Goal: Task Accomplishment & Management: Complete application form

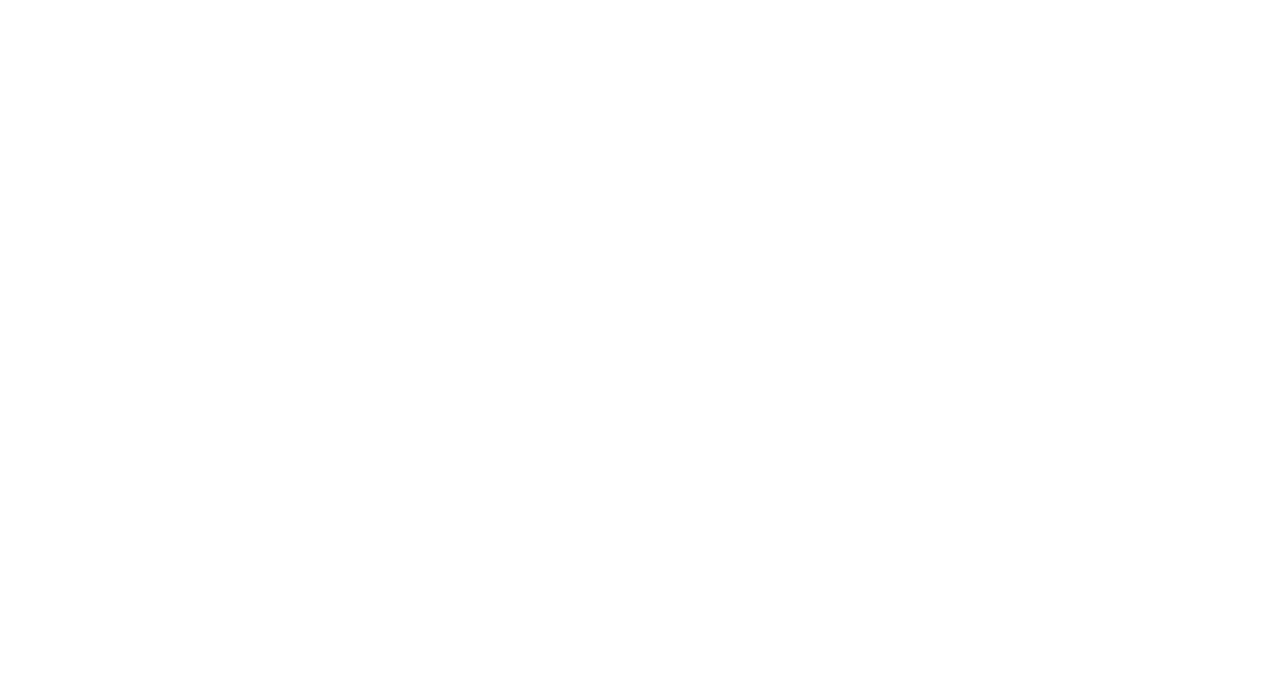
select select "MY"
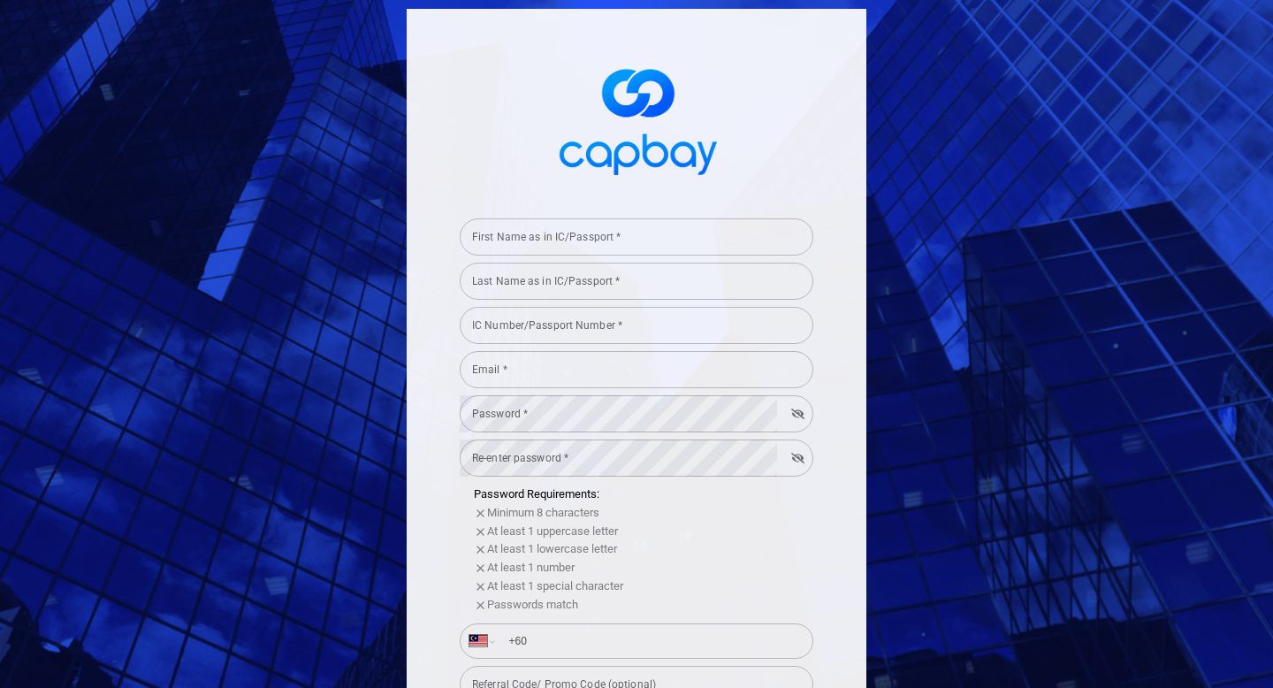
click at [741, 220] on input "First Name as in IC/Passport *" at bounding box center [637, 236] width 354 height 37
type input "ABHIMAN"
click at [616, 279] on div "Last Name as in IC/Passport * Last Name as in IC/Passport *" at bounding box center [637, 280] width 354 height 40
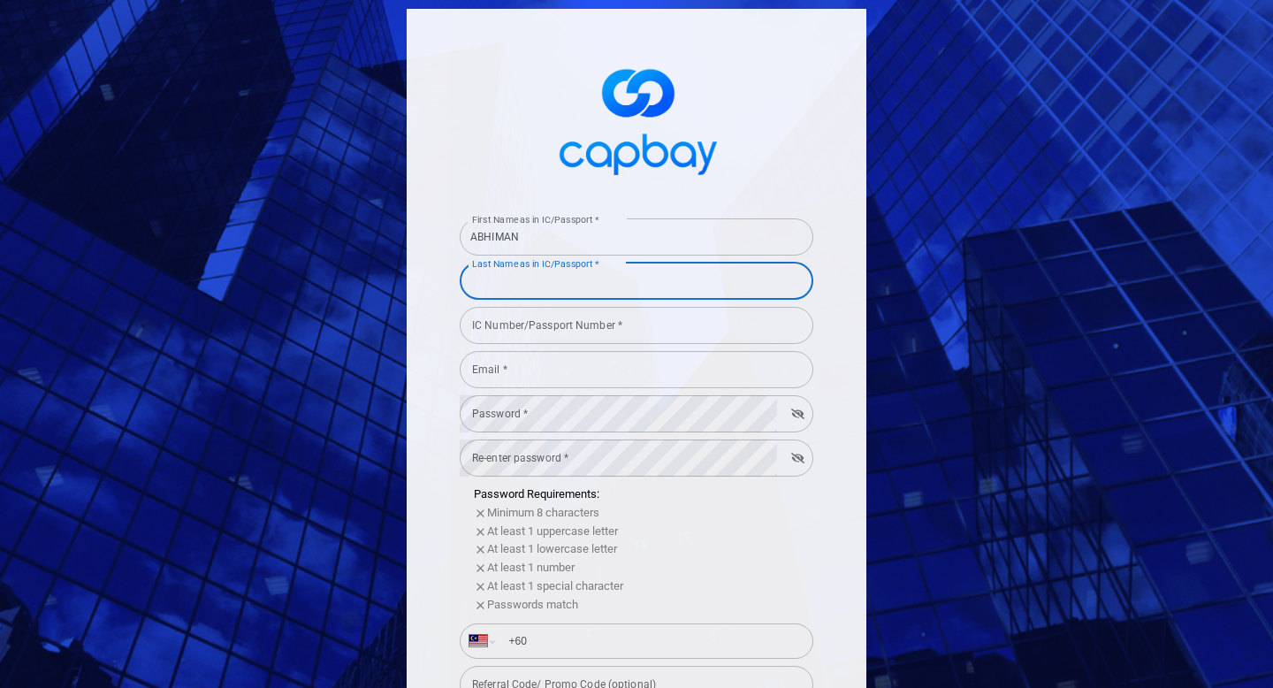
type input "YU"
click at [582, 326] on div "IC Number/Passport Number * IC Number/Passport Number *" at bounding box center [637, 324] width 354 height 40
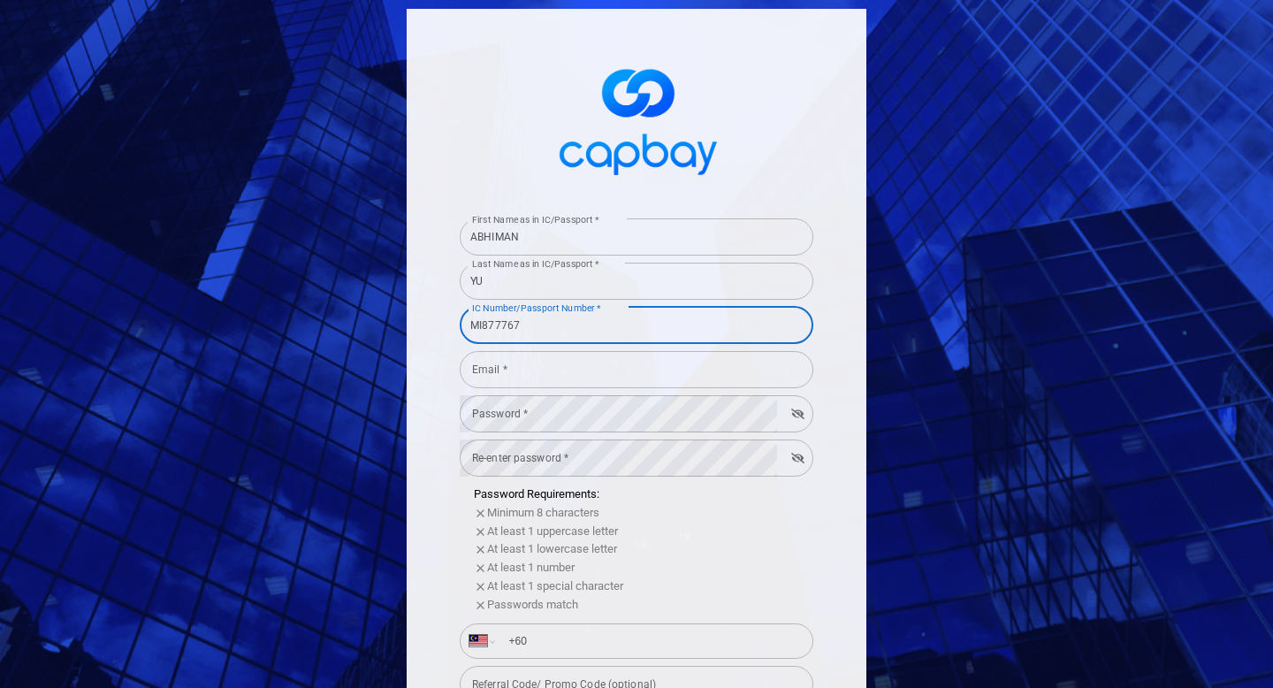
type input "MI877767"
click at [587, 373] on input "Email *" at bounding box center [637, 369] width 354 height 37
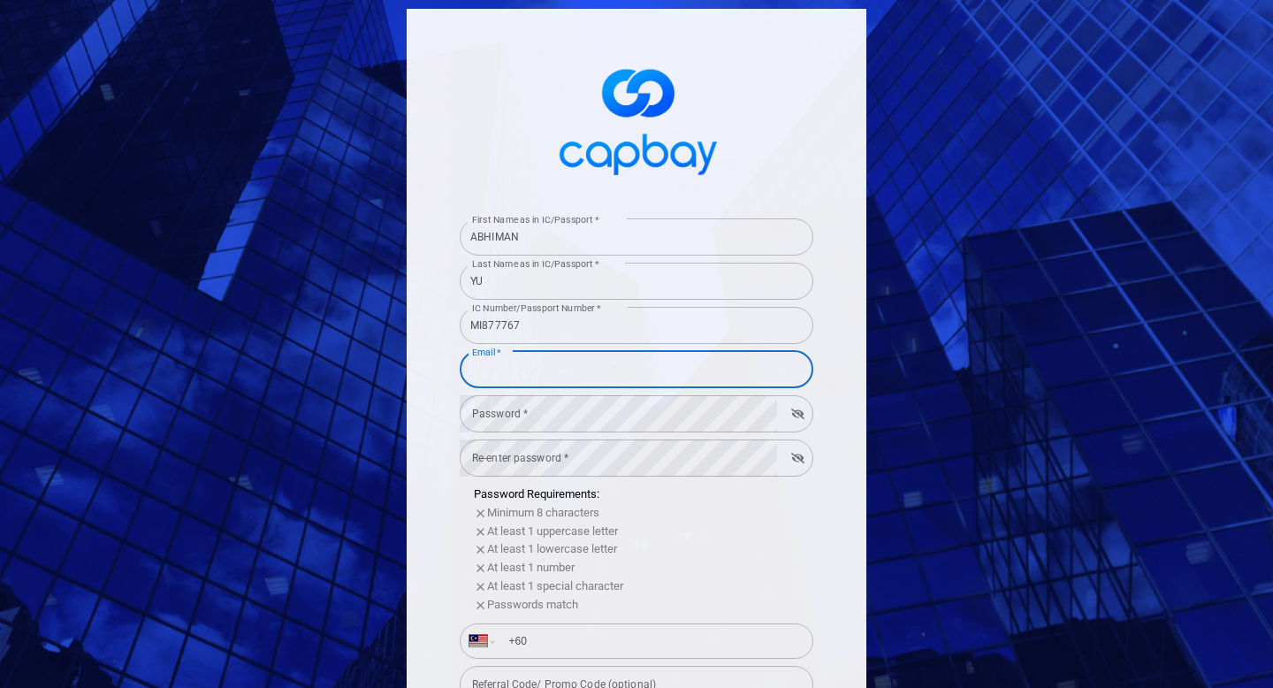
type input "[EMAIL_ADDRESS][DOMAIN_NAME]"
select select "MM"
type input "+95"
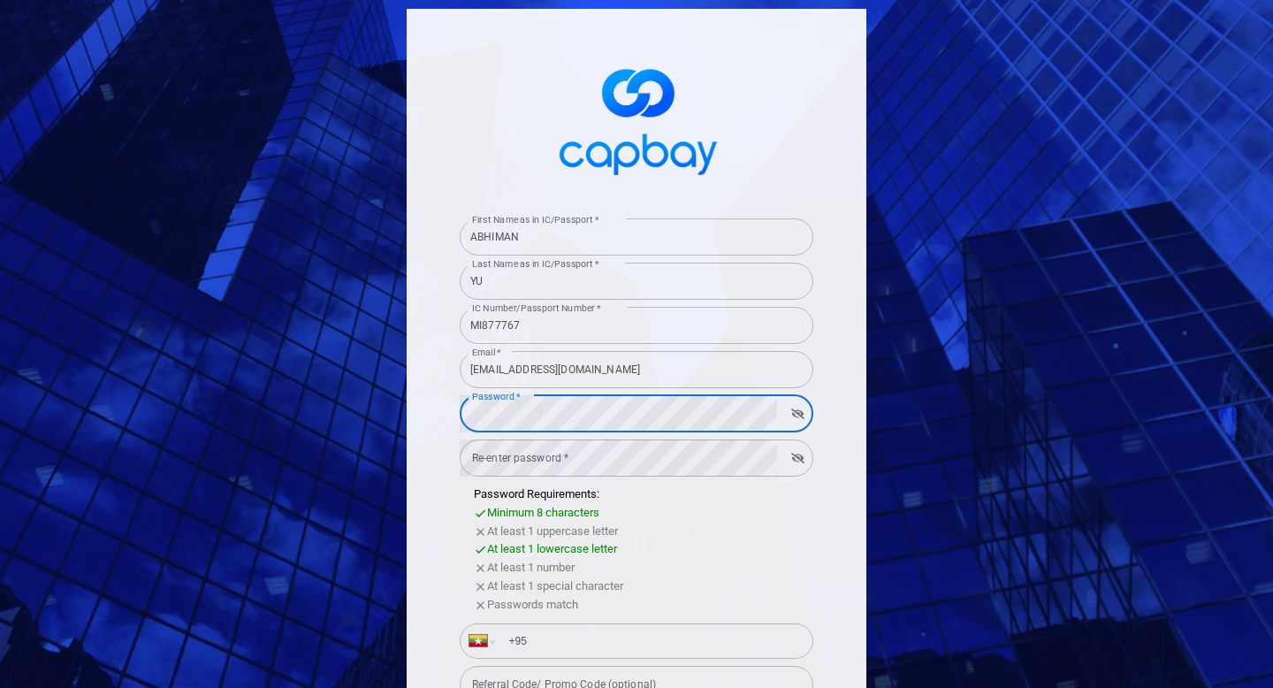
click at [797, 415] on icon "button" at bounding box center [797, 413] width 13 height 11
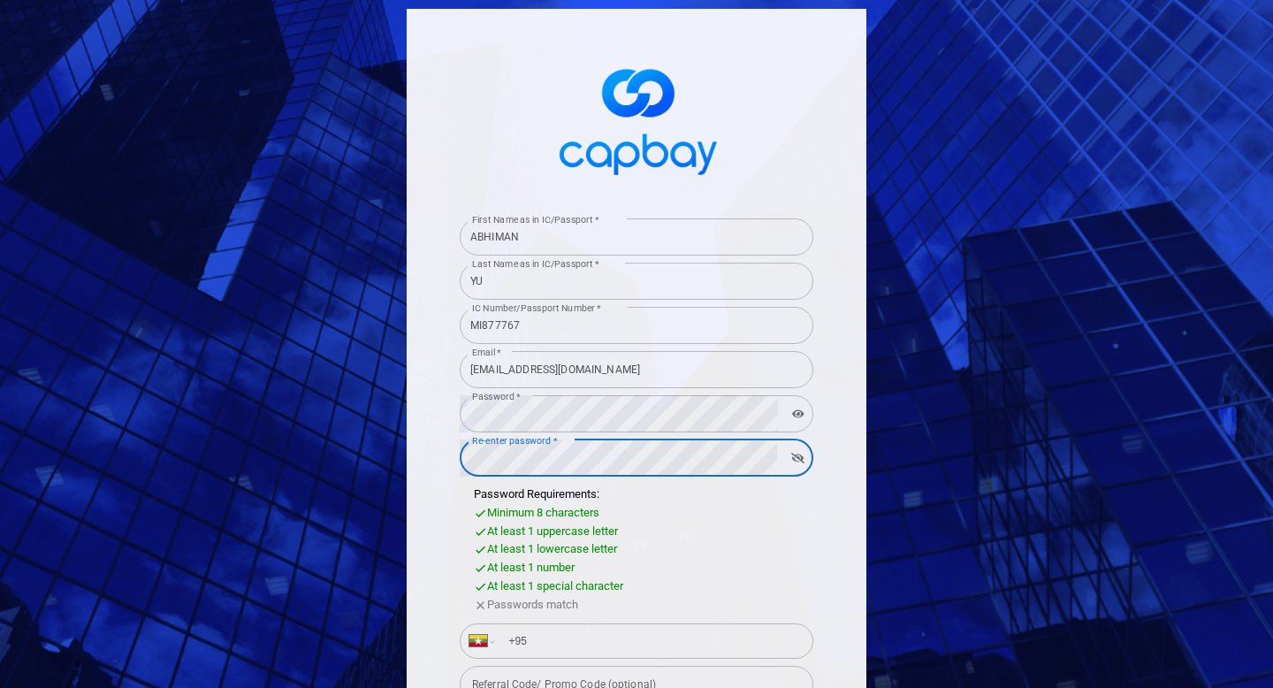
click at [528, 461] on div "Re-enter password * Re-enter password *" at bounding box center [637, 457] width 354 height 40
click at [799, 459] on icon "button" at bounding box center [797, 457] width 13 height 11
click at [799, 459] on icon "button" at bounding box center [798, 457] width 12 height 8
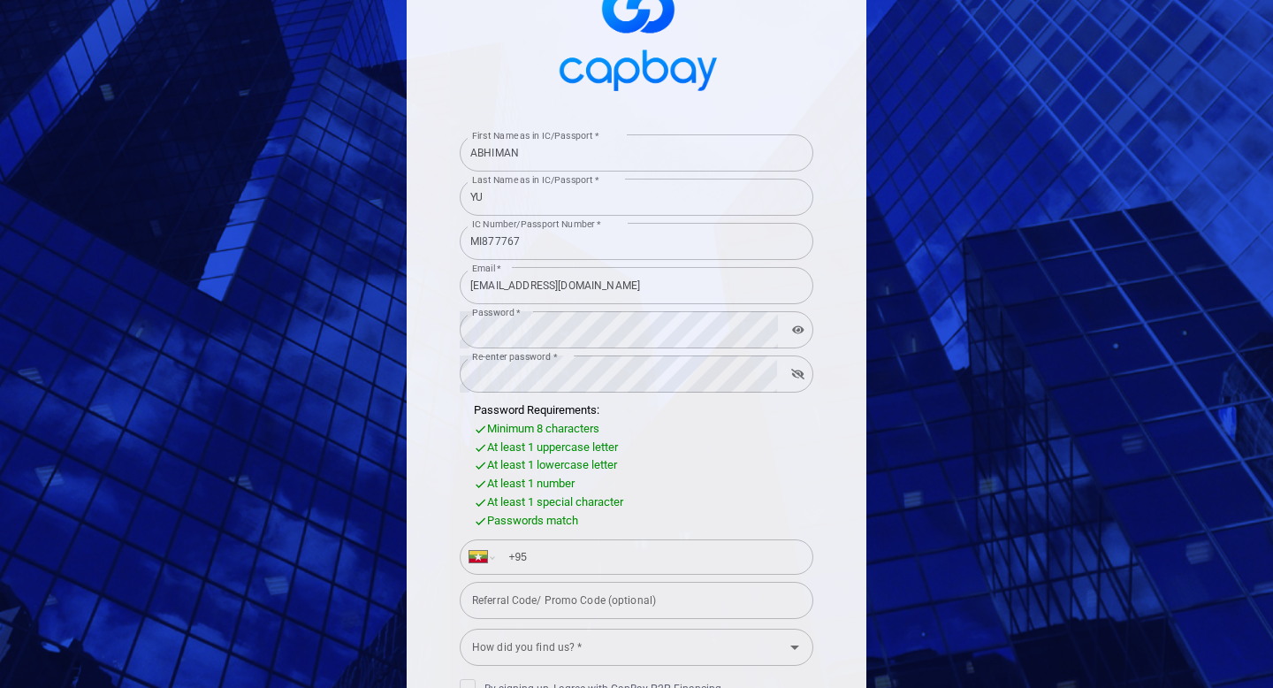
scroll to position [213, 0]
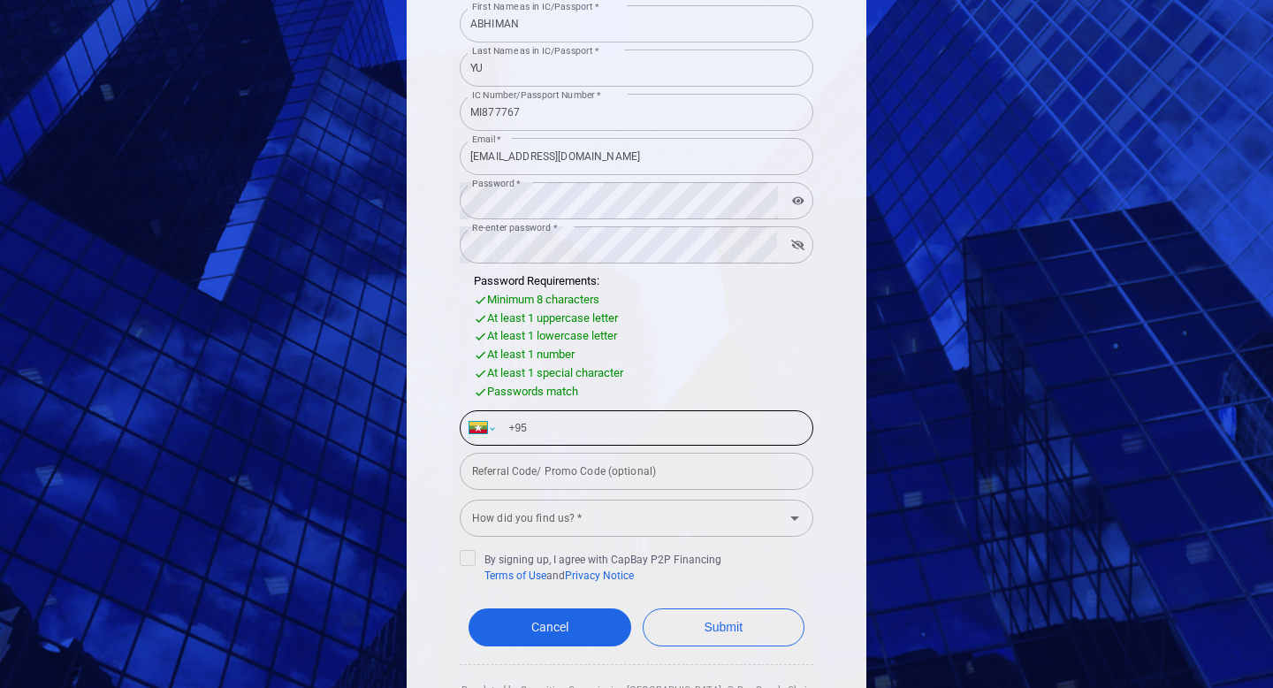
click at [490, 426] on select "International [GEOGRAPHIC_DATA] [GEOGRAPHIC_DATA] [GEOGRAPHIC_DATA] [GEOGRAPHIC…" at bounding box center [481, 428] width 25 height 34
select select "TH"
click at [469, 411] on select "International [GEOGRAPHIC_DATA] [GEOGRAPHIC_DATA] [GEOGRAPHIC_DATA] [GEOGRAPHIC…" at bounding box center [481, 428] width 25 height 34
click at [594, 431] on input "+66" at bounding box center [651, 428] width 306 height 28
type input "[PHONE_NUMBER]"
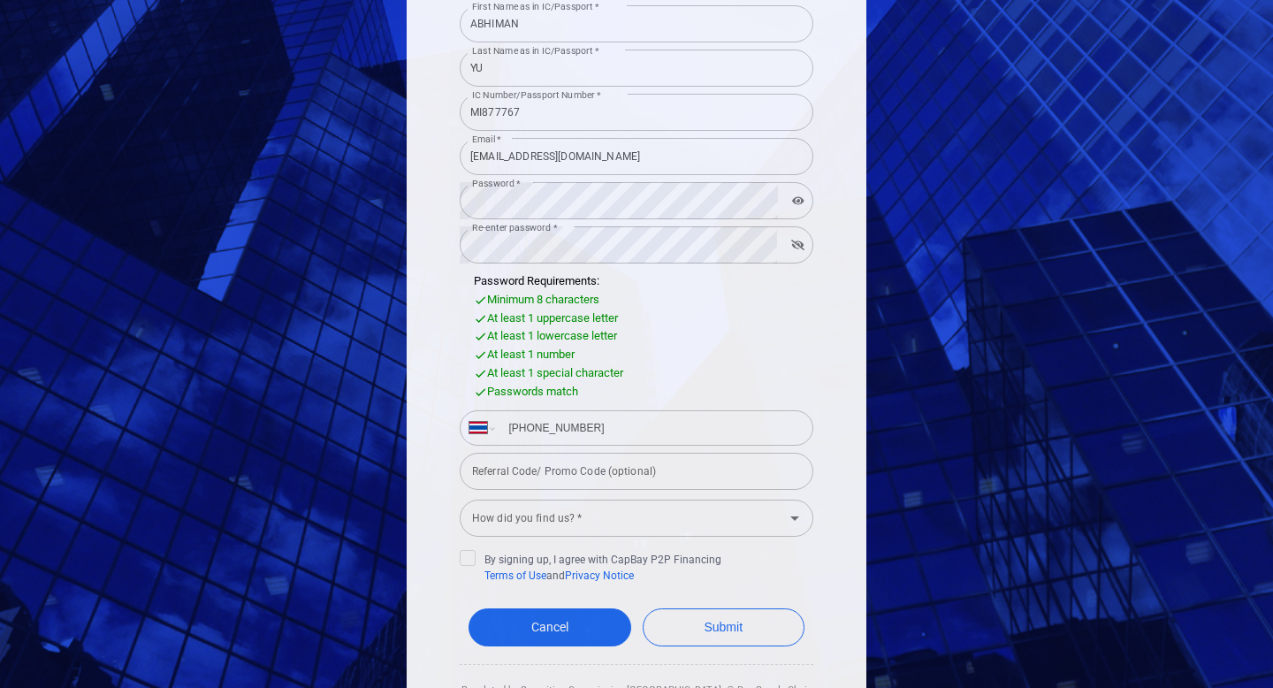
click at [627, 524] on input "How did you find us? *" at bounding box center [622, 517] width 314 height 33
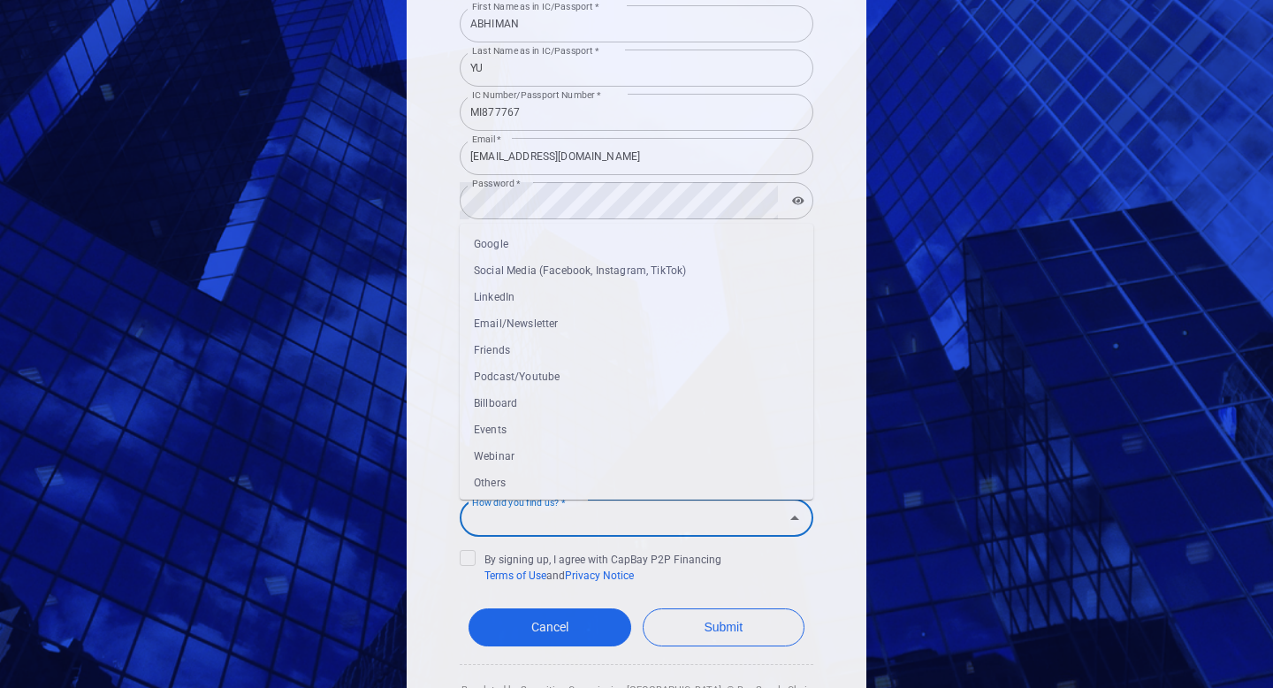
click at [569, 316] on li "Email/Newsletter" at bounding box center [637, 323] width 354 height 27
type input "Email/Newsletter"
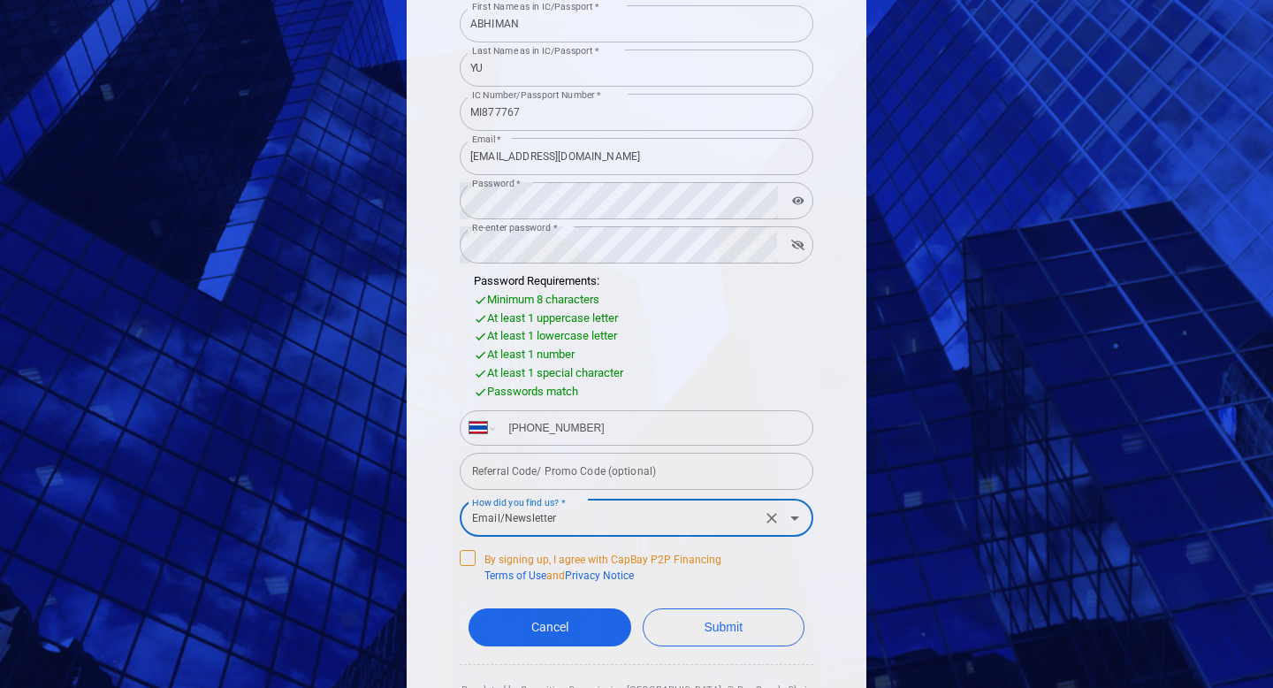
click at [546, 562] on span "By signing up, I agree with CapBay P2P Financing Terms of Use and Privacy Notice" at bounding box center [591, 567] width 262 height 34
click at [0, 0] on input "By signing up, I agree with CapBay P2P Financing Terms of Use and Privacy Notice" at bounding box center [0, 0] width 0 height 0
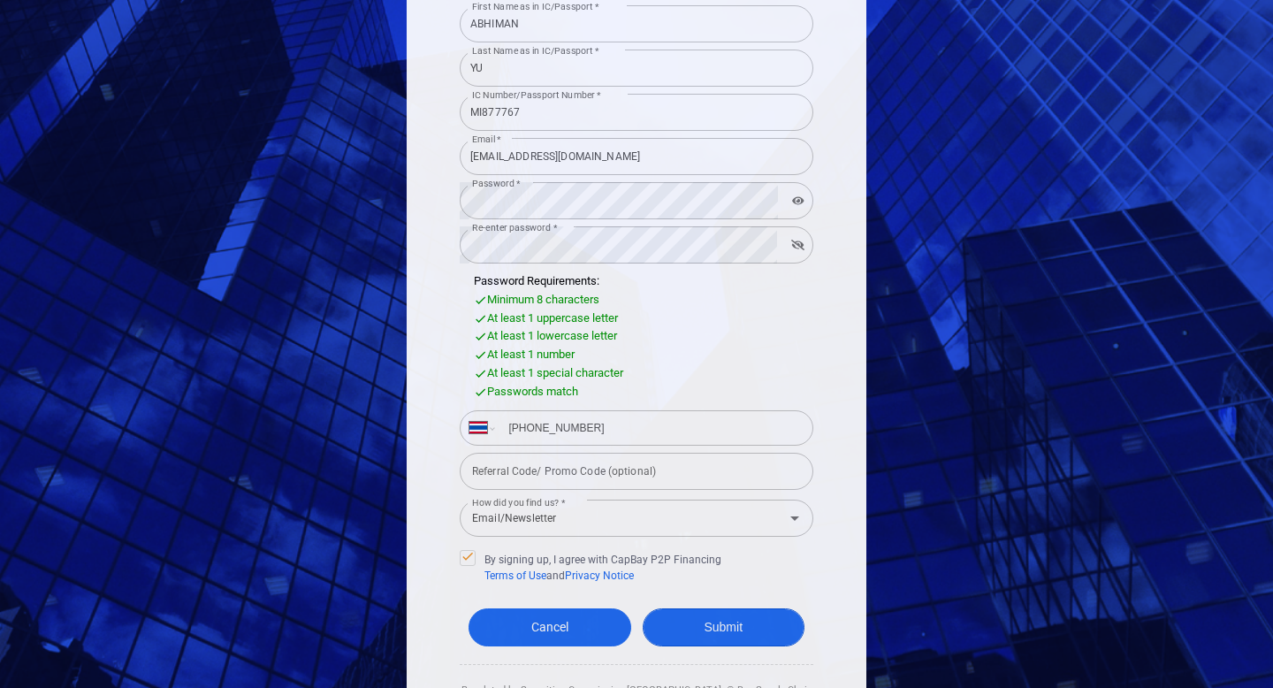
click at [692, 633] on button "Submit" at bounding box center [724, 627] width 163 height 38
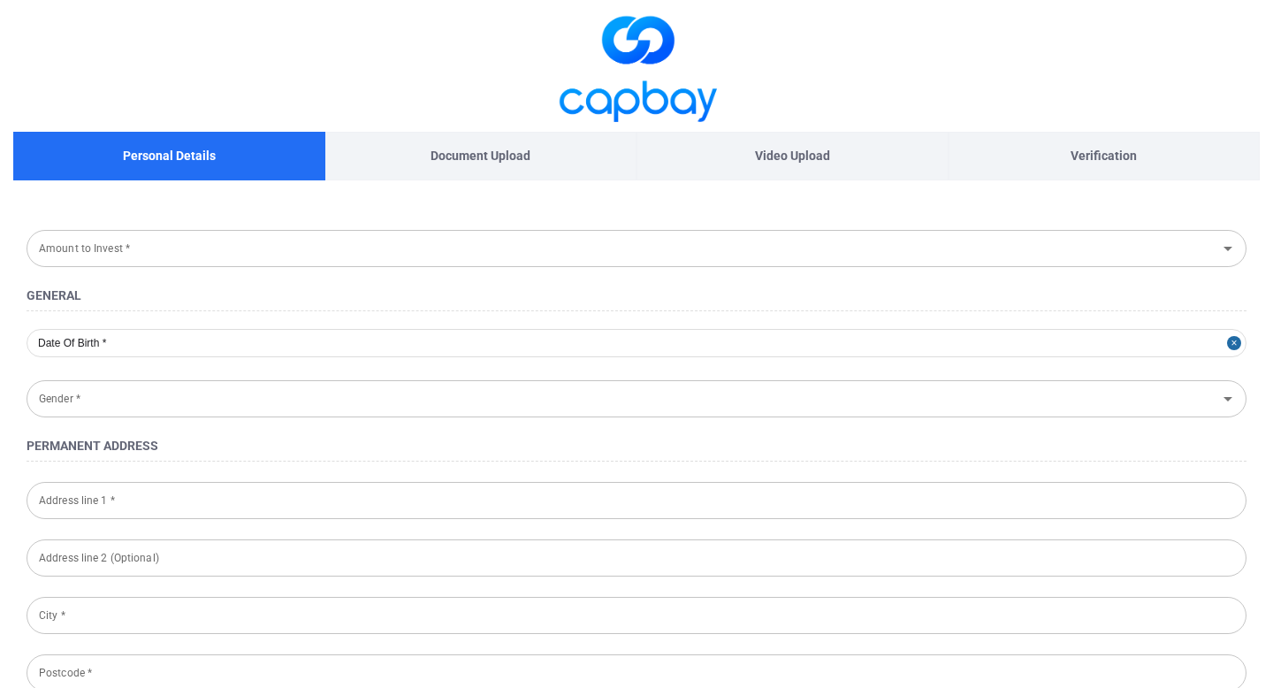
type input "Passport"
click at [512, 160] on p "Document Upload" at bounding box center [480, 155] width 100 height 19
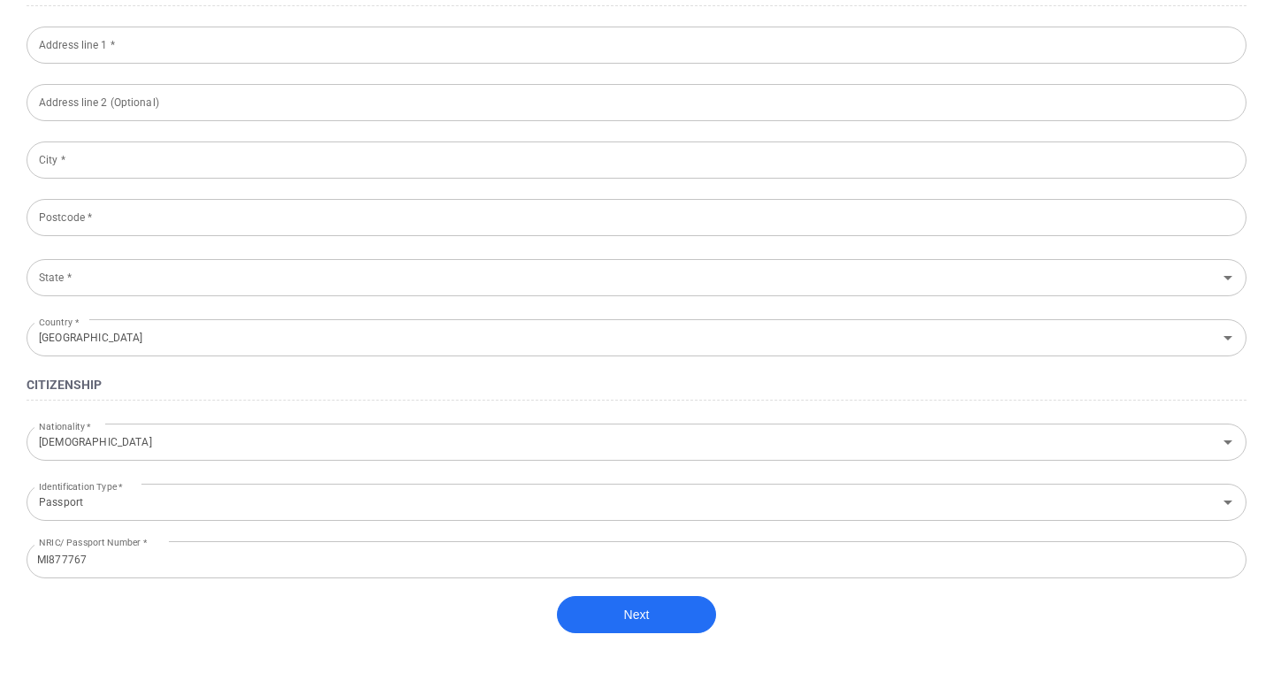
scroll to position [973, 0]
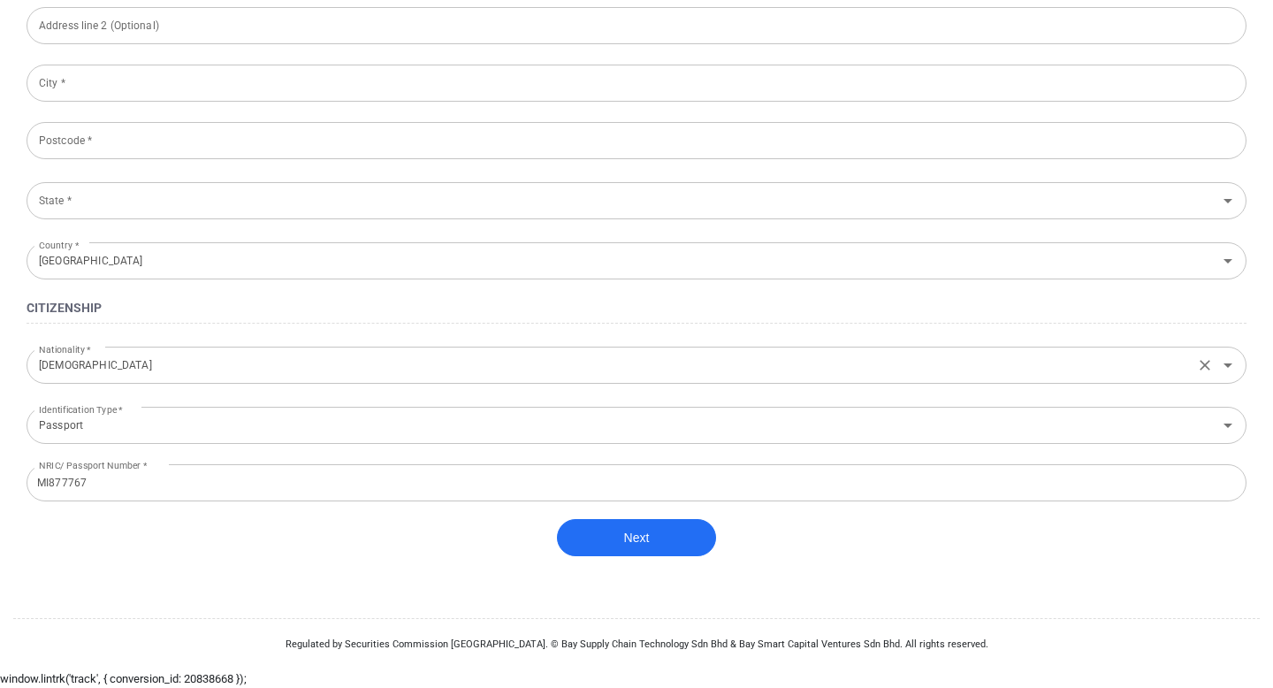
click at [480, 374] on input "[DEMOGRAPHIC_DATA]" at bounding box center [610, 364] width 1157 height 33
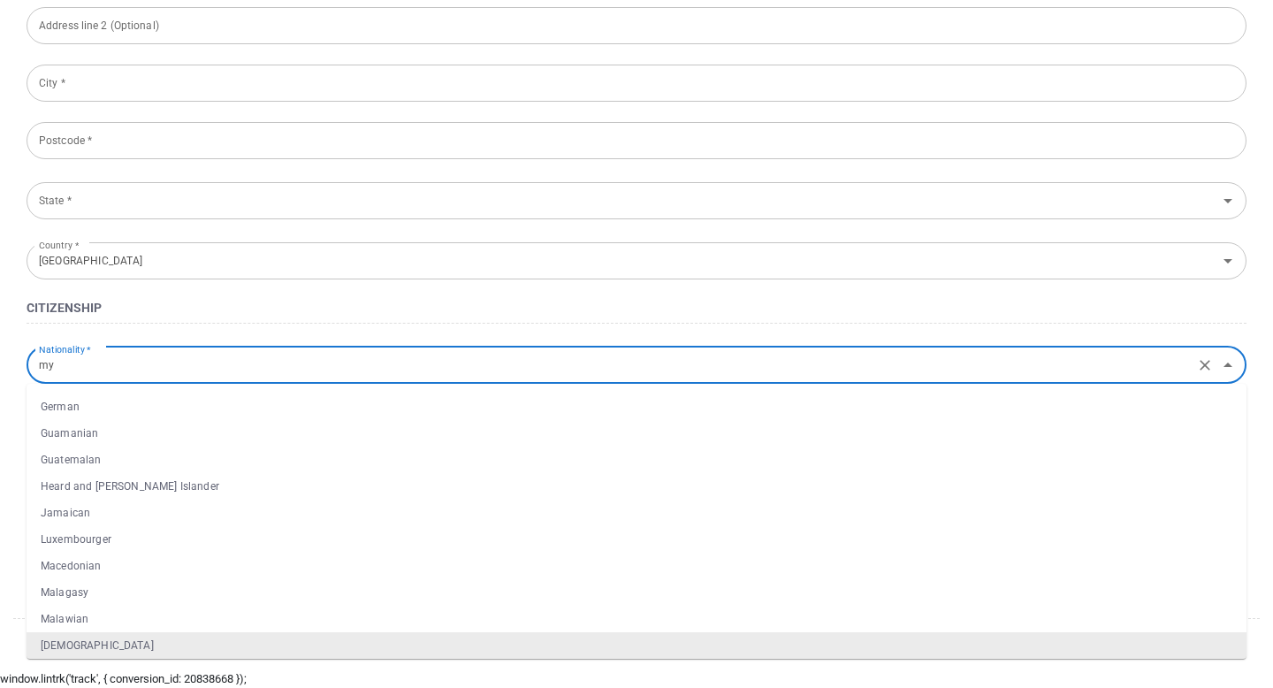
scroll to position [0, 0]
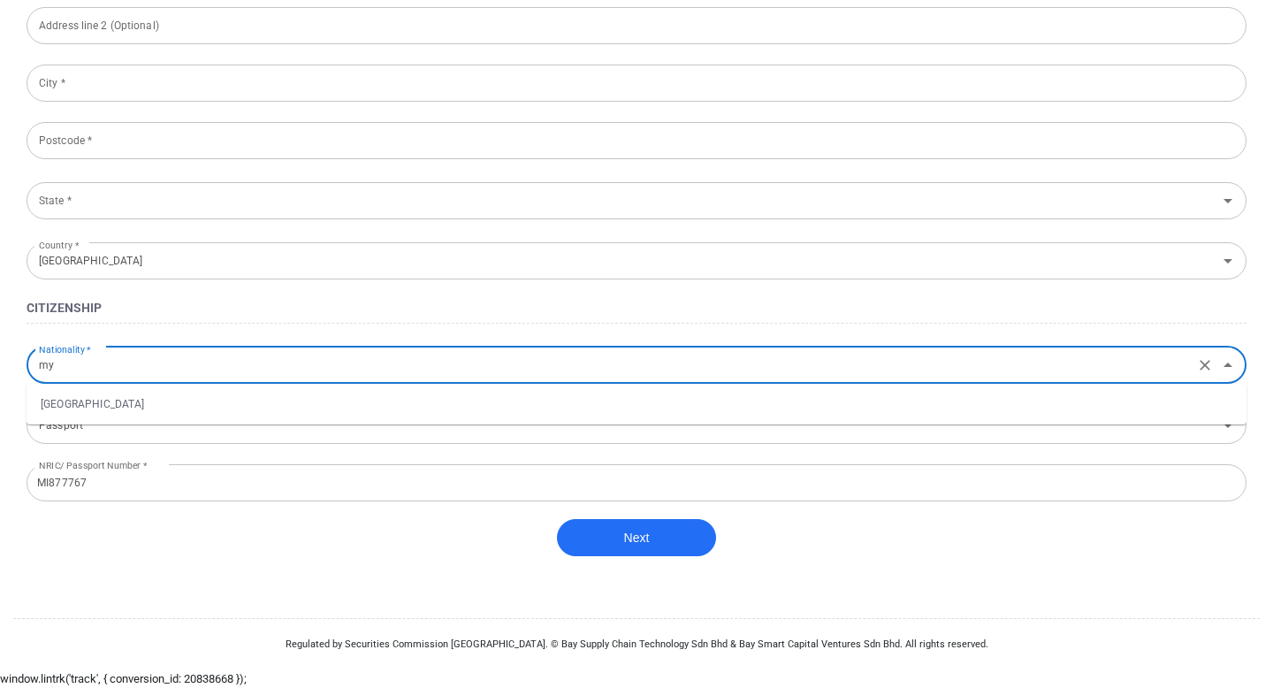
type input "m"
type input "b"
click at [329, 481] on li "Burmese" at bounding box center [637, 483] width 1220 height 27
type input "Burmese"
